Goal: Obtain resource: Download file/media

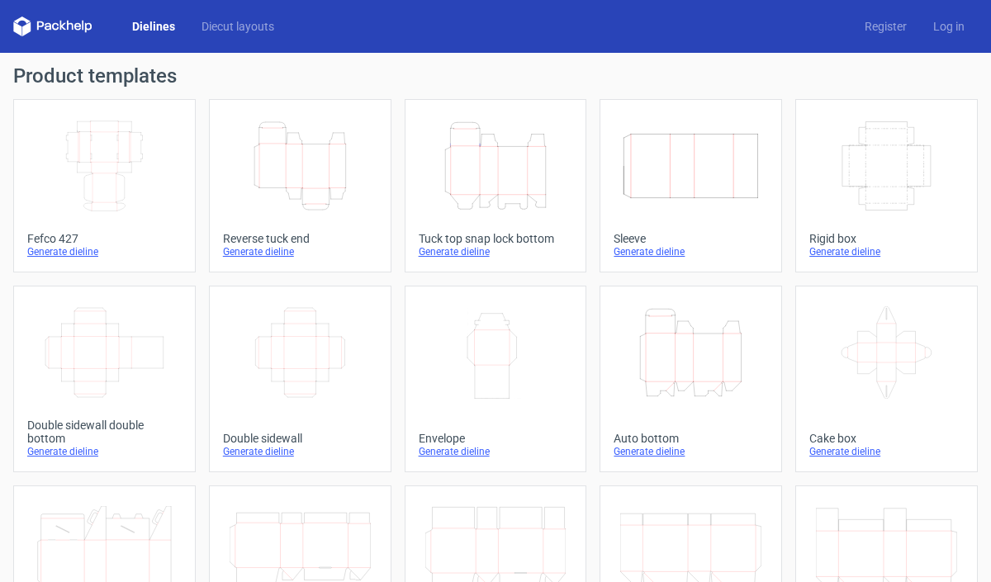
click at [697, 343] on icon "Height Depth Width" at bounding box center [690, 352] width 141 height 92
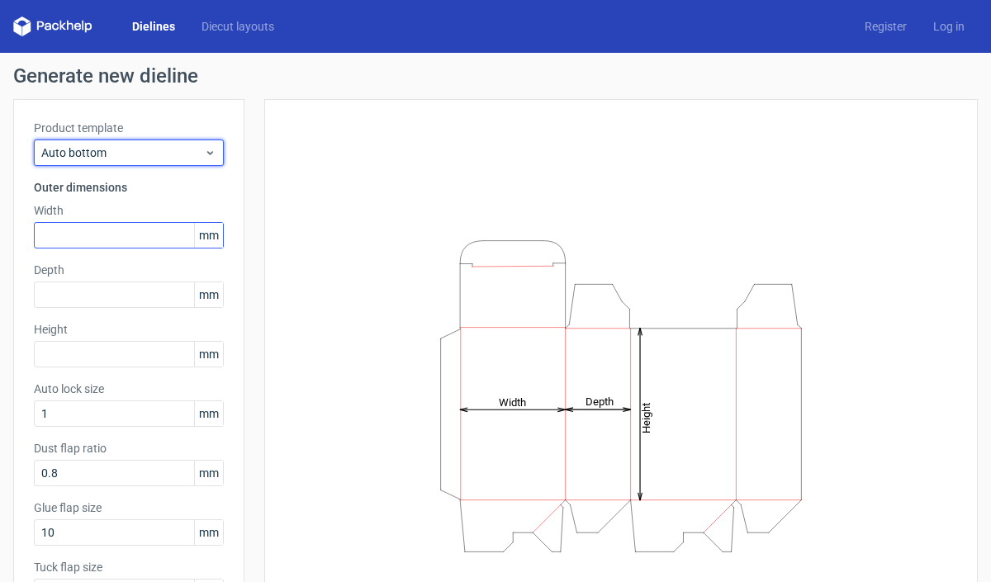
click at [155, 152] on span "Auto bottom" at bounding box center [122, 152] width 163 height 17
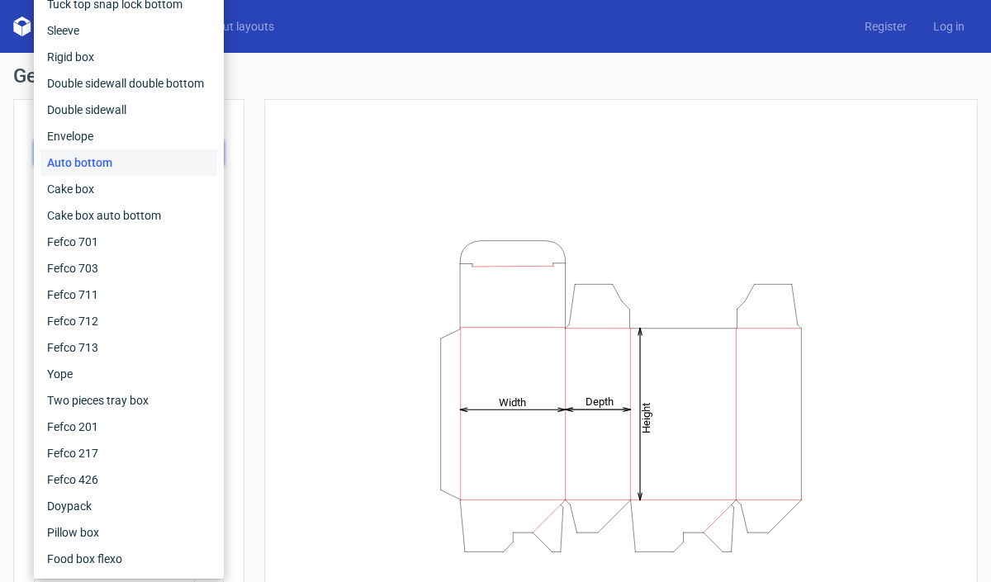
click at [155, 152] on div "Auto bottom" at bounding box center [128, 162] width 177 height 26
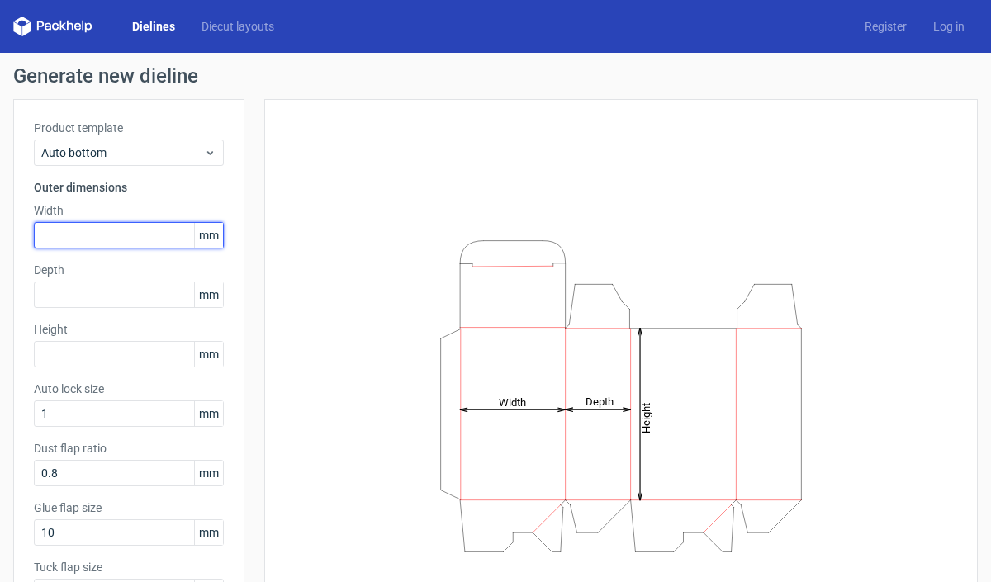
click at [111, 232] on input "text" at bounding box center [129, 235] width 190 height 26
type input "112"
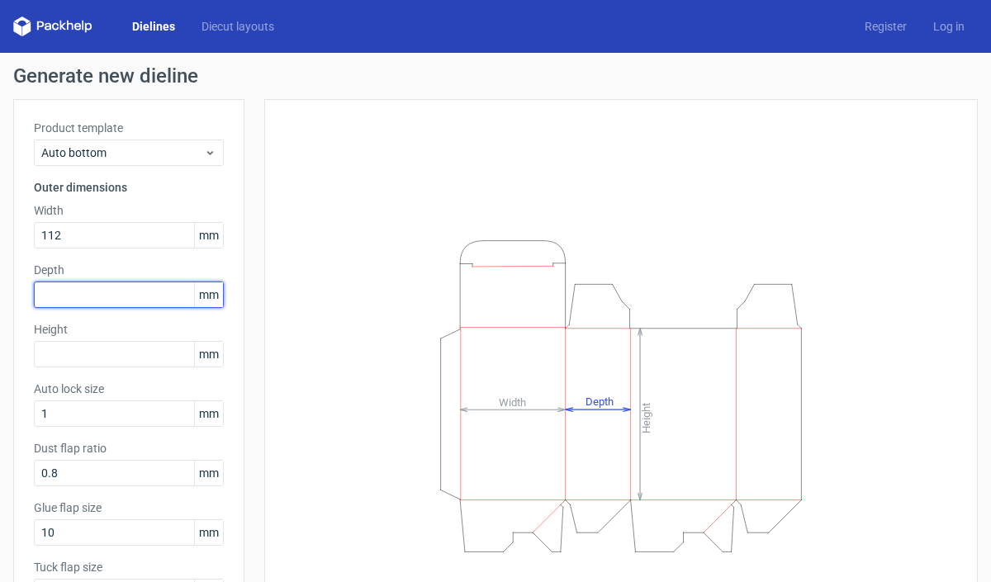
click at [106, 292] on input "text" at bounding box center [129, 294] width 190 height 26
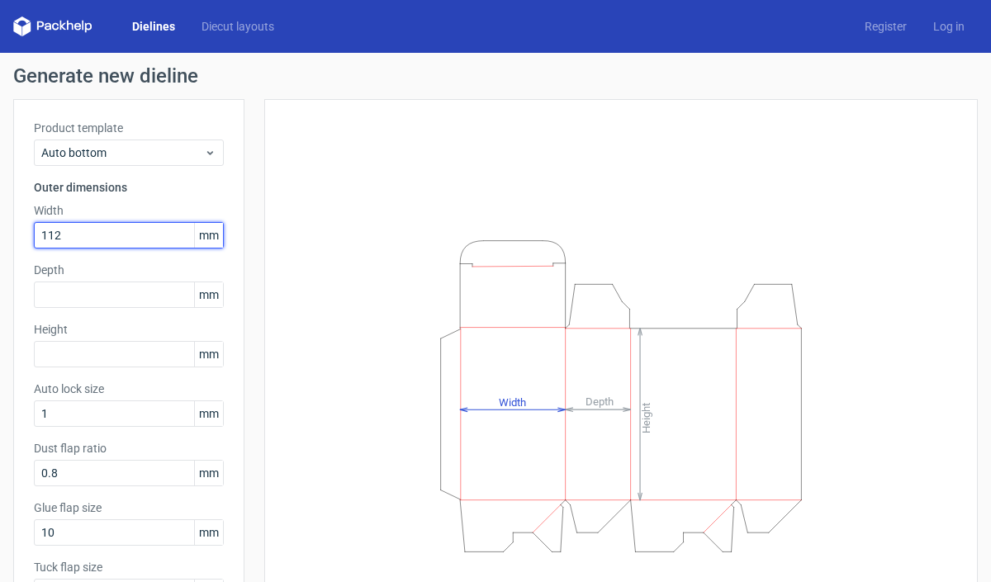
drag, startPoint x: 93, startPoint y: 231, endPoint x: 17, endPoint y: 231, distance: 75.9
click at [17, 231] on div "Product template Auto bottom Outer dimensions Width 112 mm Depth mm Height mm A…" at bounding box center [128, 369] width 231 height 540
click at [61, 308] on div "Product template Auto bottom Outer dimensions Width 112 mm Depth mm Height mm A…" at bounding box center [128, 369] width 231 height 540
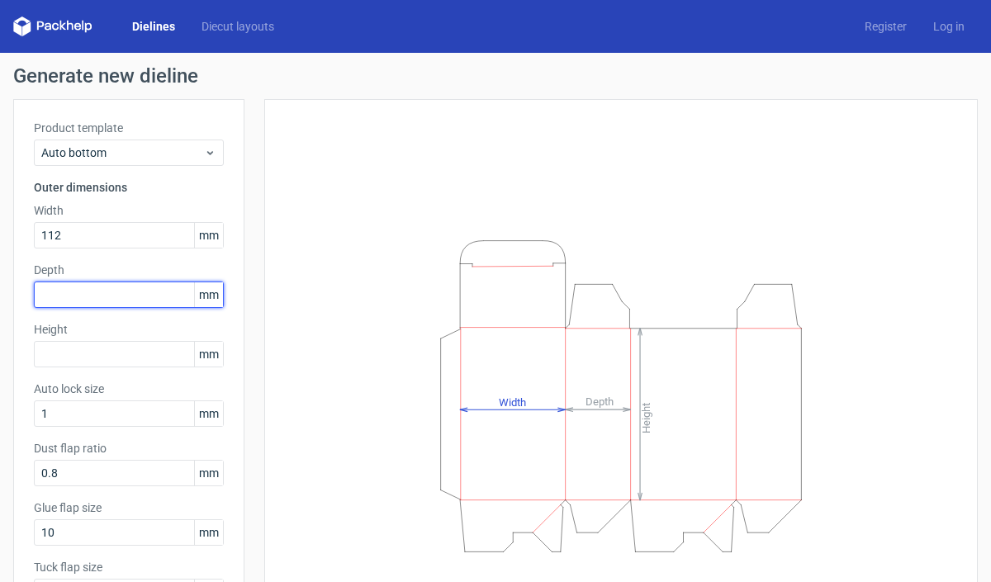
click at [58, 304] on input "text" at bounding box center [129, 294] width 190 height 26
type input "107"
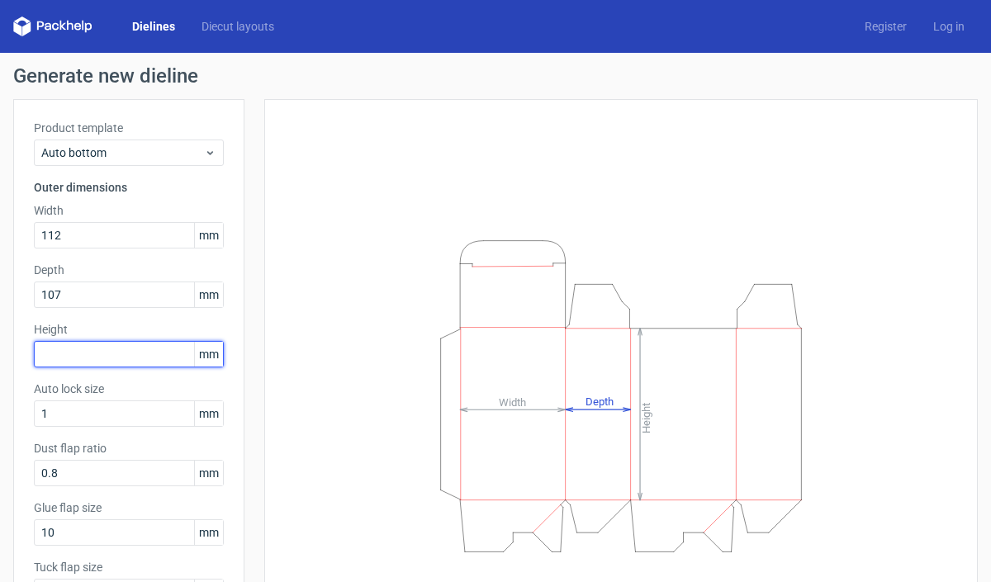
click at [53, 360] on input "text" at bounding box center [129, 354] width 190 height 26
type input "73"
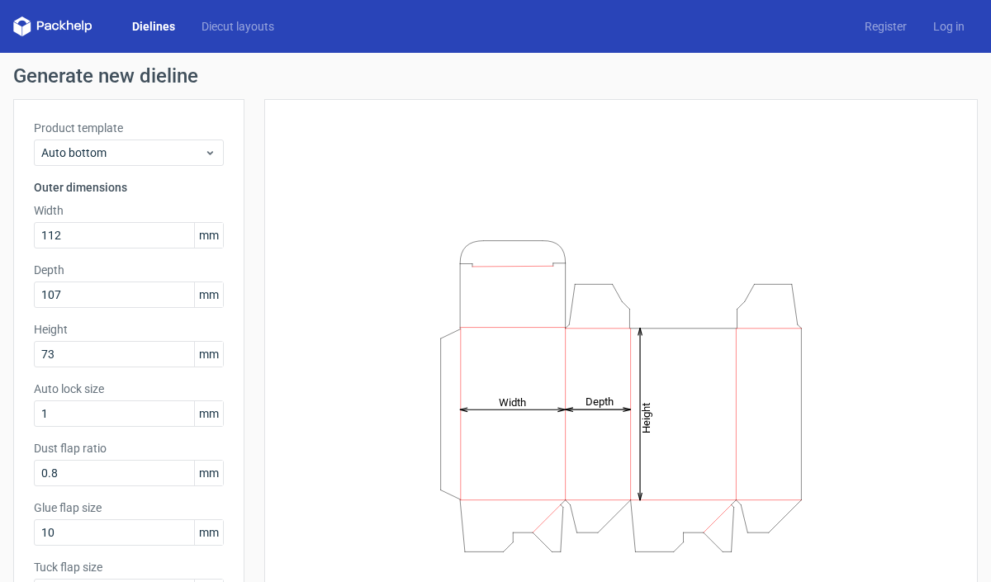
click at [94, 382] on label "Auto lock size" at bounding box center [129, 389] width 190 height 17
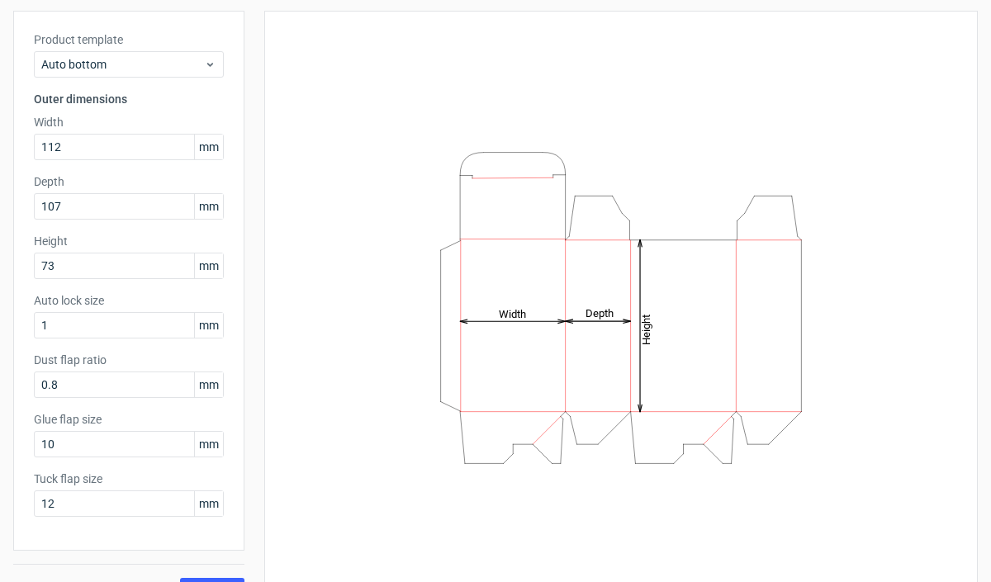
scroll to position [124, 0]
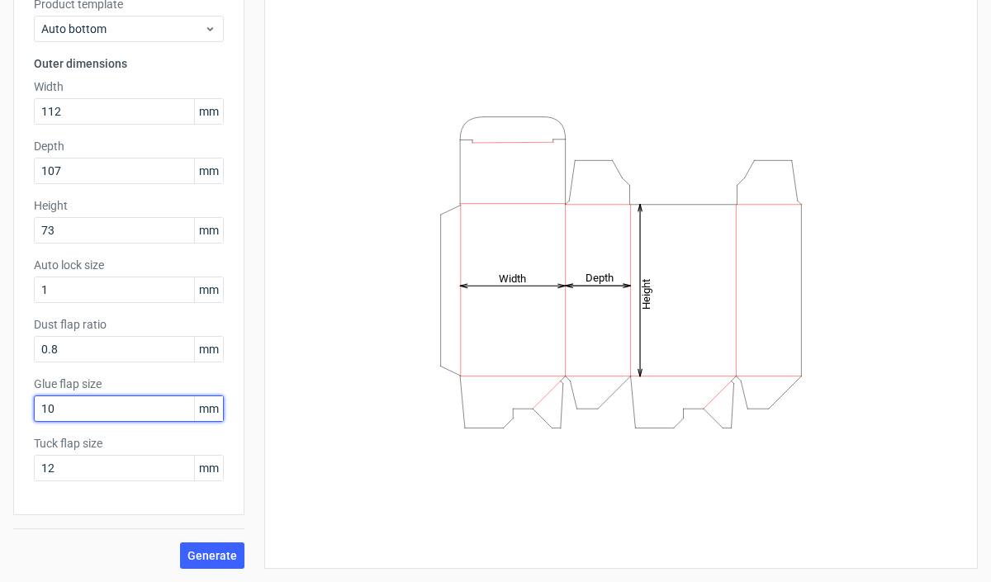
drag, startPoint x: 83, startPoint y: 411, endPoint x: 21, endPoint y: 409, distance: 62.8
click at [21, 409] on div "Product template Auto bottom Outer dimensions Width 112 mm Depth 107 mm Height …" at bounding box center [128, 245] width 231 height 540
type input "13"
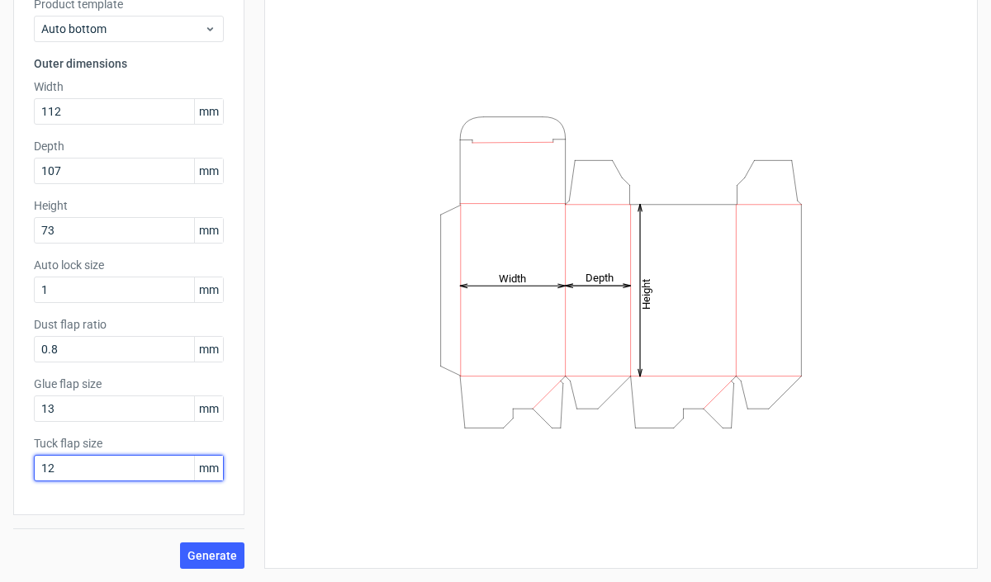
click at [62, 466] on input "12" at bounding box center [129, 468] width 190 height 26
type input "1"
type input "20"
click at [205, 559] on span "Generate" at bounding box center [212, 556] width 50 height 12
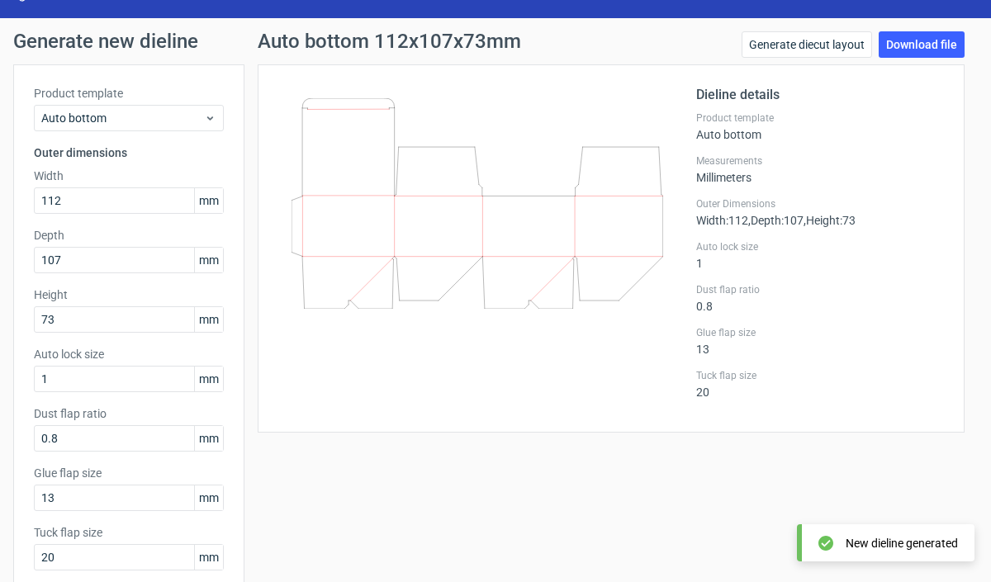
scroll to position [18, 0]
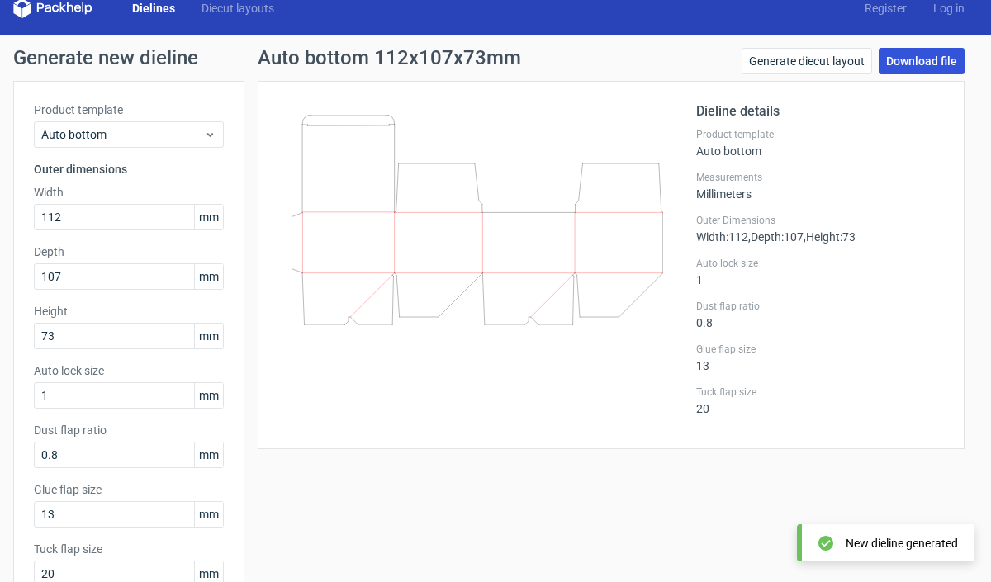
click at [914, 52] on link "Download file" at bounding box center [921, 61] width 86 height 26
